Goal: Information Seeking & Learning: Learn about a topic

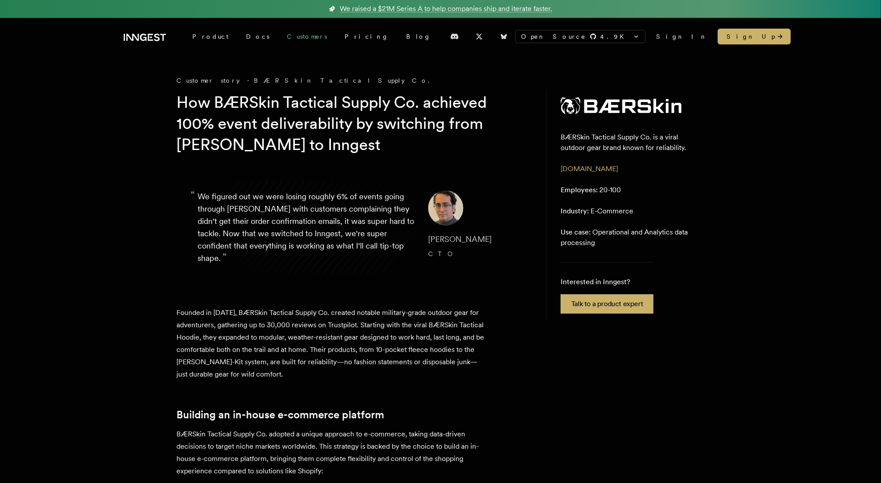
click at [278, 36] on link "Customers" at bounding box center [307, 37] width 58 height 16
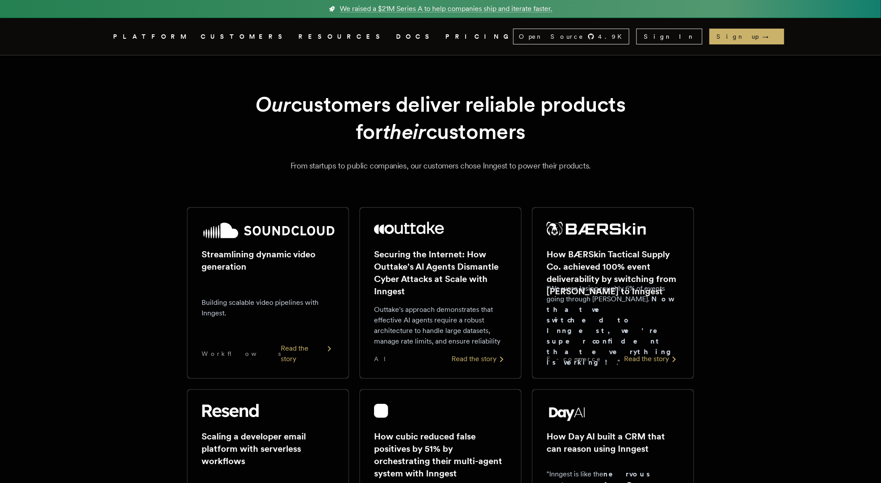
click at [232, 33] on link "CUSTOMERS" at bounding box center [244, 36] width 87 height 11
click at [237, 35] on link "CUSTOMERS" at bounding box center [244, 36] width 87 height 11
click at [234, 35] on link "CUSTOMERS" at bounding box center [244, 36] width 87 height 11
click at [238, 36] on link "CUSTOMERS" at bounding box center [244, 36] width 87 height 11
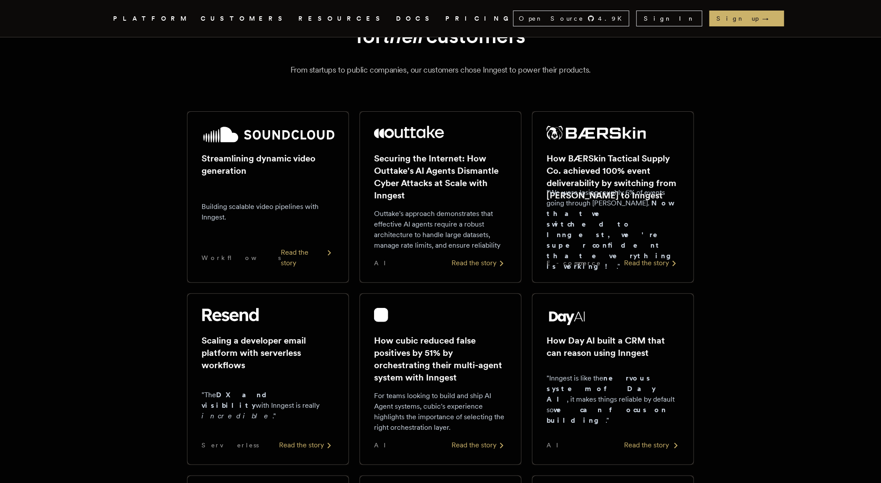
scroll to position [98, 0]
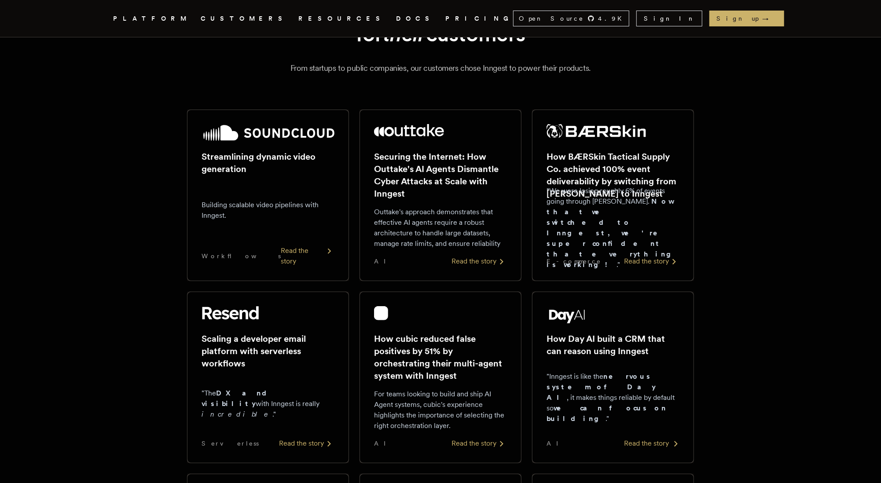
click at [607, 354] on div "How Day AI built a CRM that can reason using Inngest "Inngest is like the nervo…" at bounding box center [612, 377] width 133 height 143
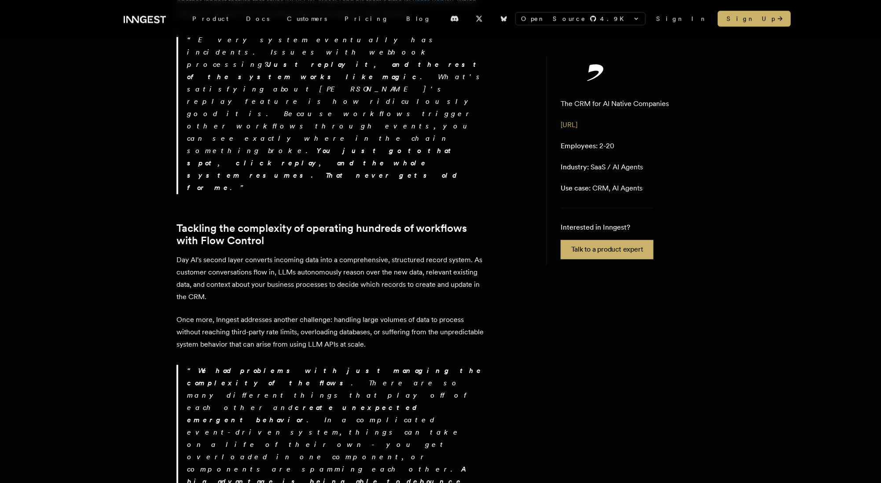
scroll to position [1224, 0]
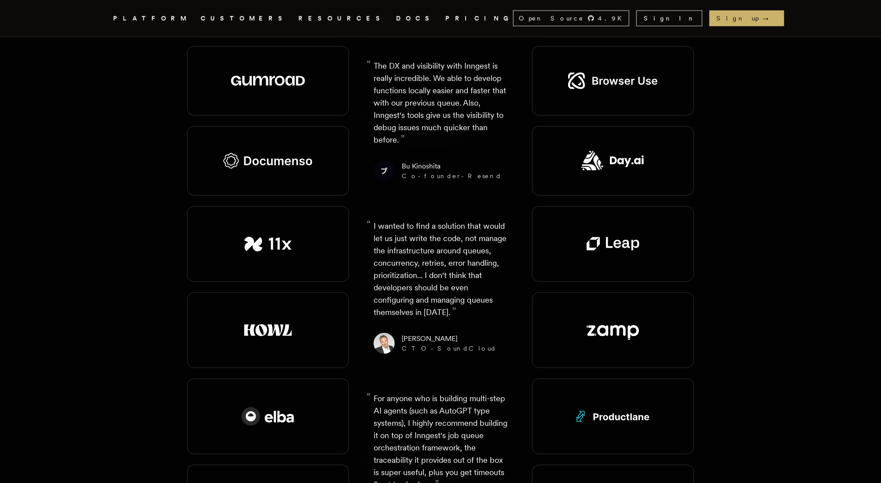
scroll to position [97, 0]
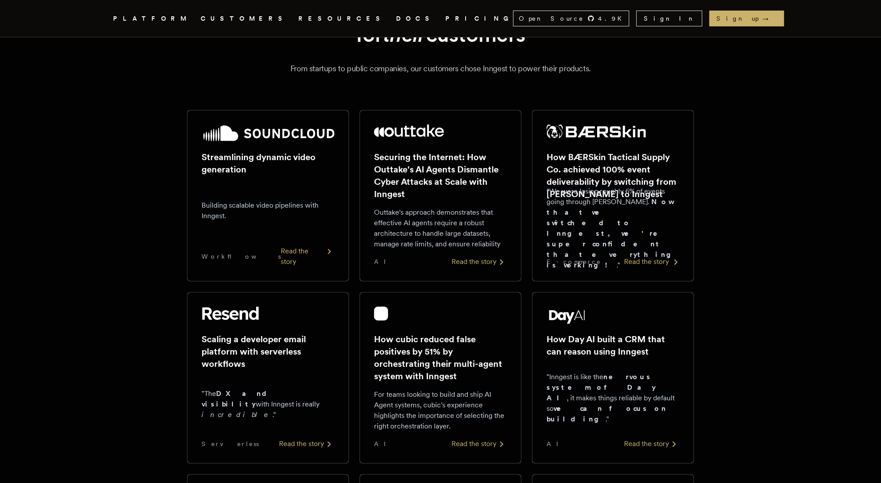
click at [589, 212] on p ""We were losing roughly 6% of events going through Kafka. Now that we switched …" at bounding box center [612, 228] width 133 height 84
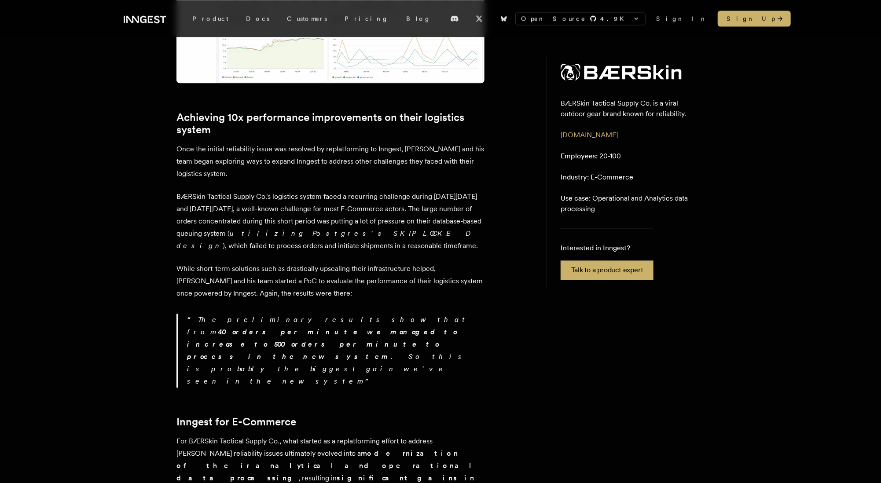
scroll to position [1580, 0]
